Goal: Task Accomplishment & Management: Use online tool/utility

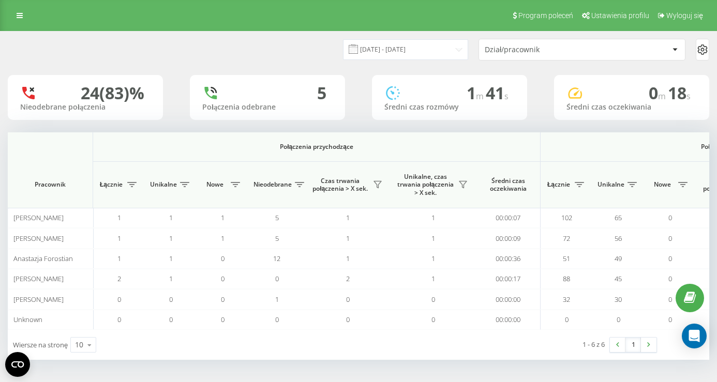
scroll to position [0, 742]
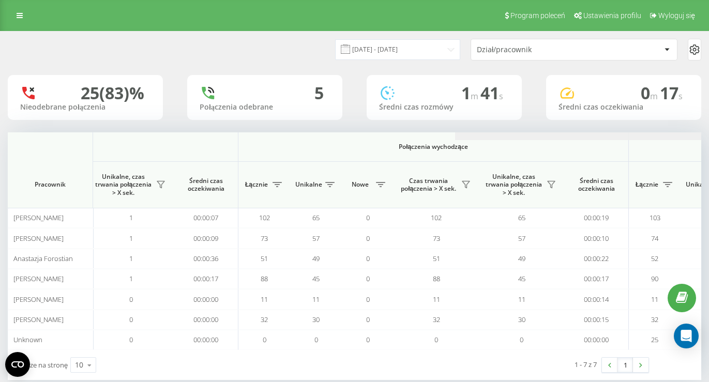
scroll to position [0, 749]
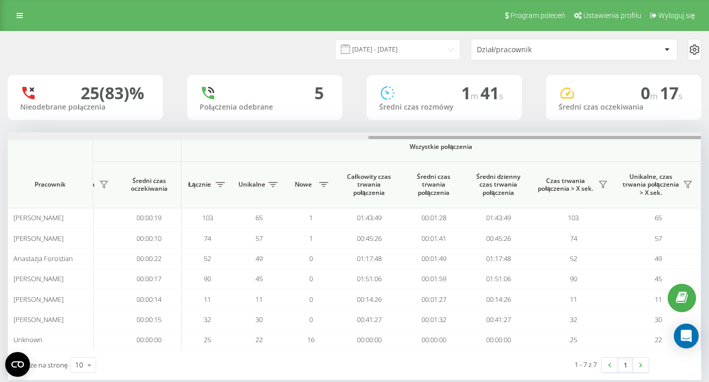
drag, startPoint x: 351, startPoint y: 134, endPoint x: 714, endPoint y: 128, distance: 363.1
click at [709, 128] on html "[DOMAIN_NAME] Projekty [DOMAIN_NAME] Panel Informacyjny Centrum obsługi Anality…" at bounding box center [354, 191] width 709 height 382
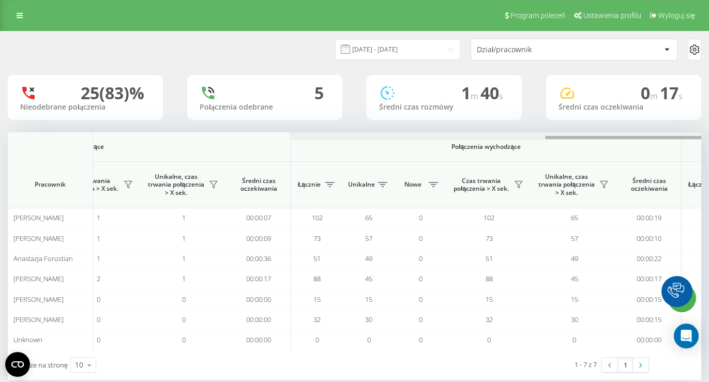
scroll to position [0, 749]
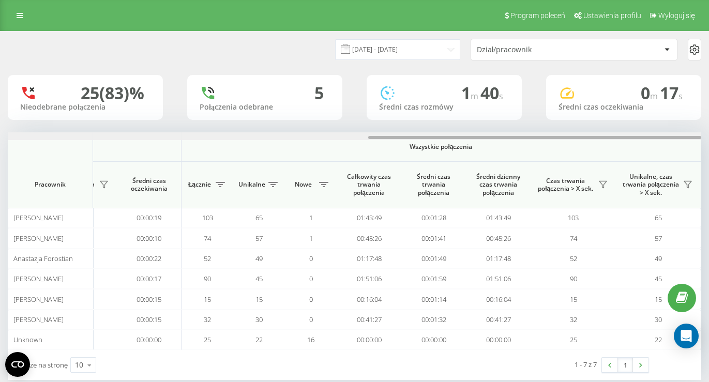
drag, startPoint x: 0, startPoint y: 0, endPoint x: 716, endPoint y: 141, distance: 730.1
click at [709, 141] on html "visual360-studio.com Projekty visual360-studio.com Panel Informacyjny Centrum o…" at bounding box center [354, 191] width 709 height 382
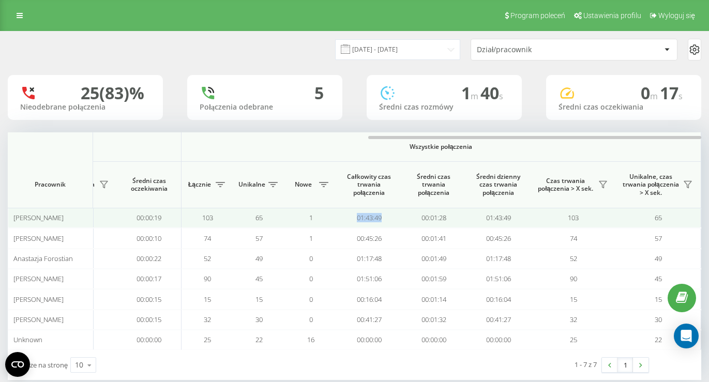
drag, startPoint x: 388, startPoint y: 217, endPoint x: 357, endPoint y: 218, distance: 30.5
click at [357, 218] on td "01:43:49" at bounding box center [369, 218] width 65 height 20
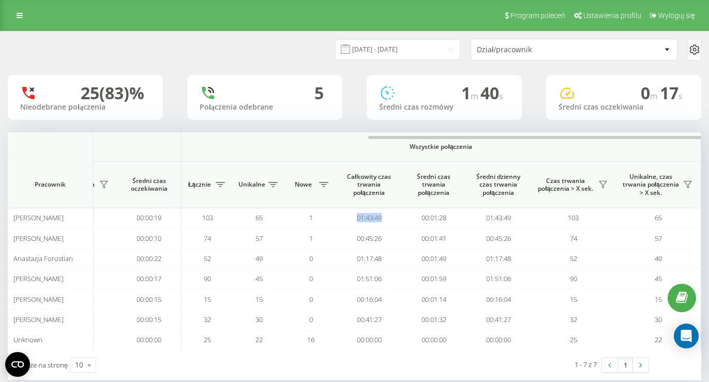
copy td "01:43:49"
